Goal: Navigation & Orientation: Find specific page/section

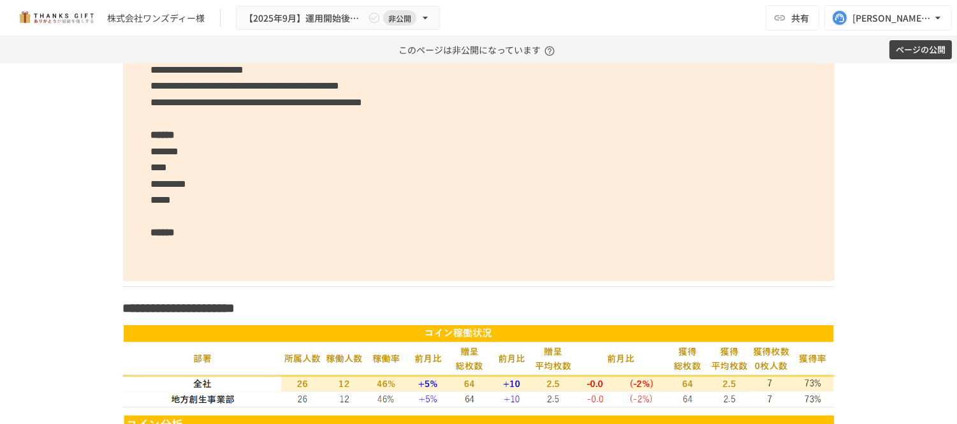
scroll to position [1986, 0]
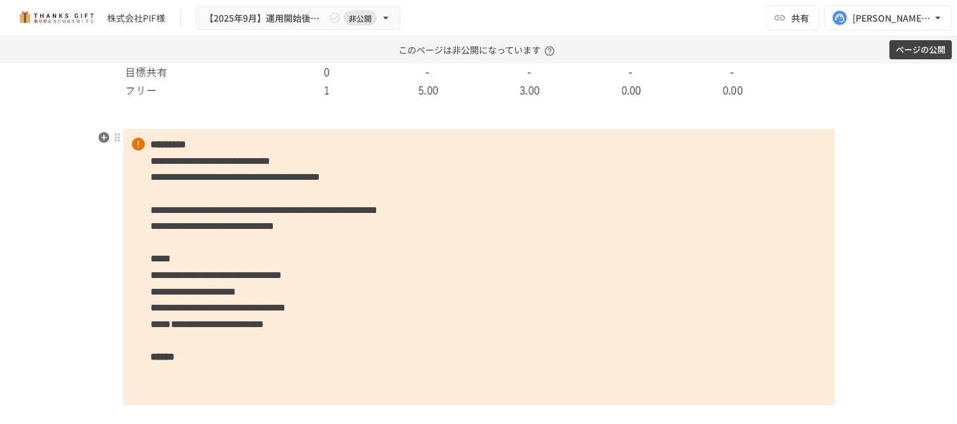
scroll to position [5344, 0]
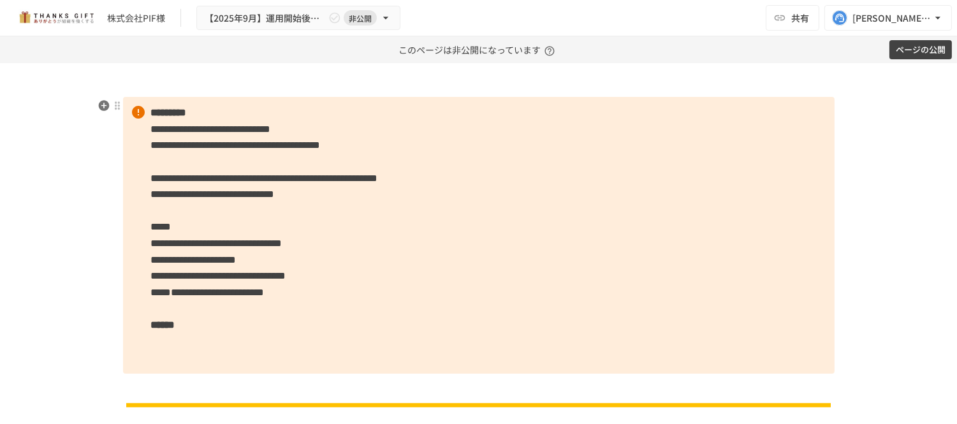
click at [265, 292] on span "**********" at bounding box center [207, 293] width 113 height 10
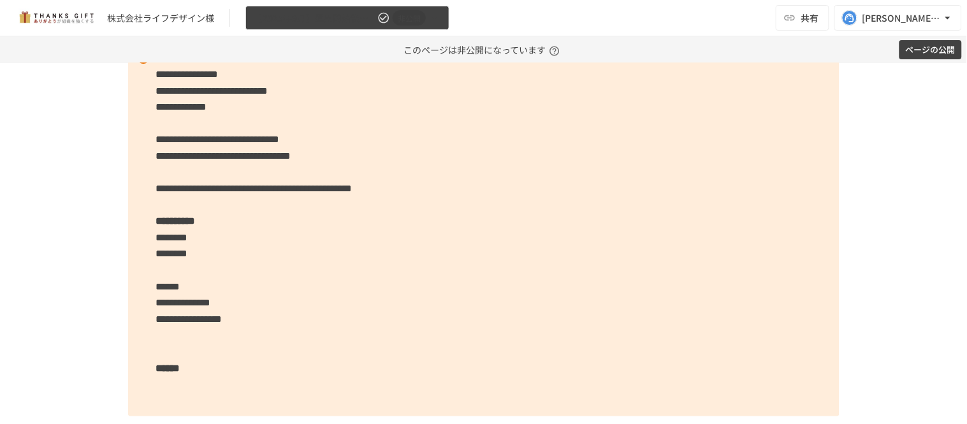
scroll to position [3689, 0]
